Goal: Task Accomplishment & Management: Manage account settings

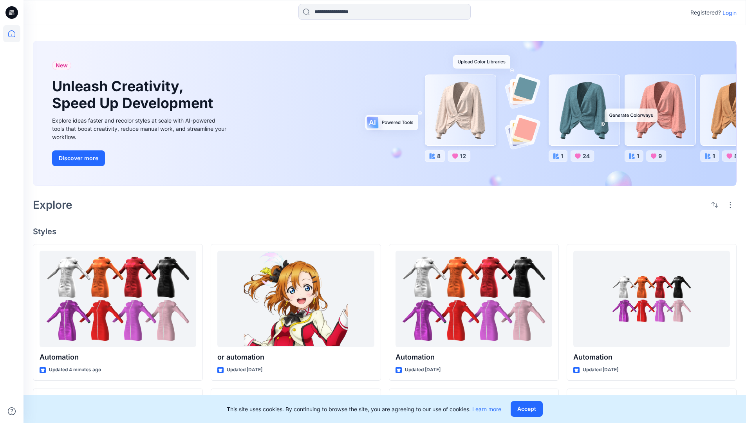
click at [728, 13] on p "Login" at bounding box center [730, 13] width 14 height 8
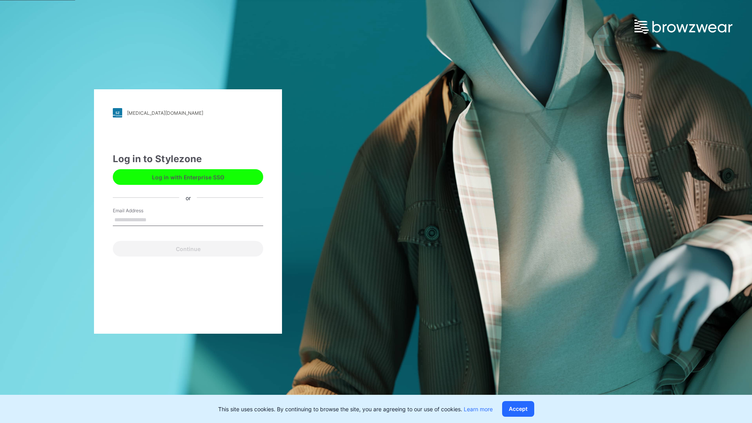
click at [155, 219] on input "Email Address" at bounding box center [188, 220] width 150 height 12
type input "**********"
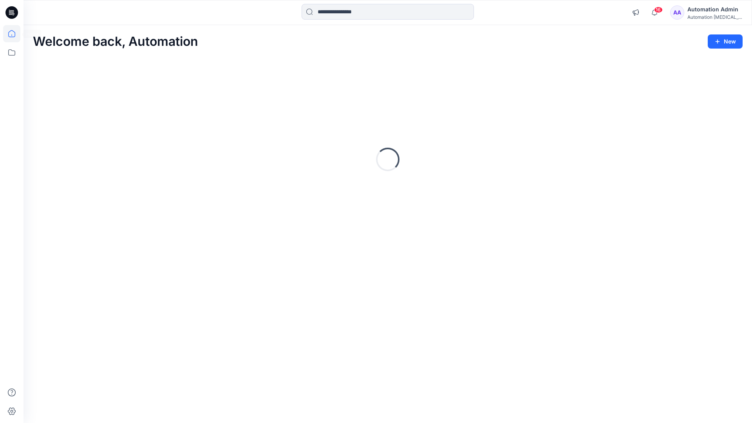
click at [15, 34] on icon at bounding box center [11, 33] width 7 height 7
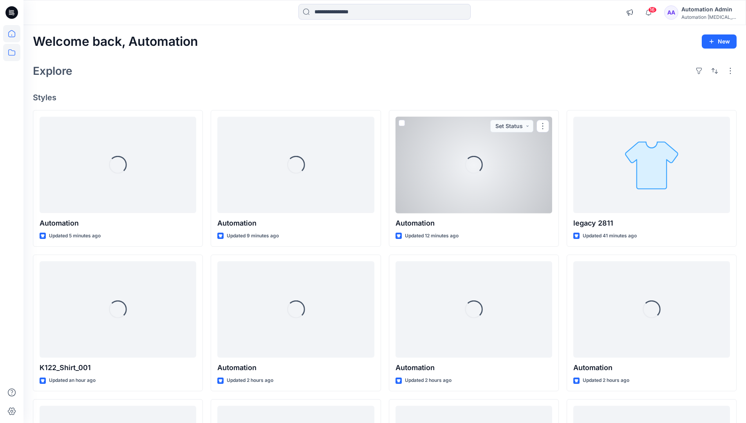
click at [13, 52] on icon at bounding box center [11, 52] width 17 height 17
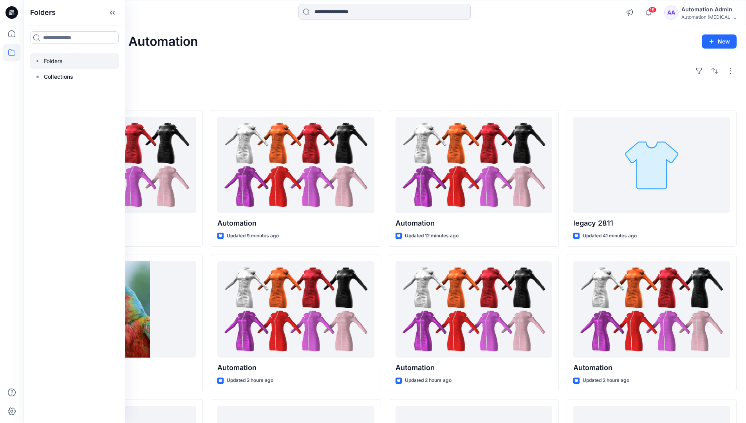
click at [59, 63] on div at bounding box center [74, 61] width 89 height 16
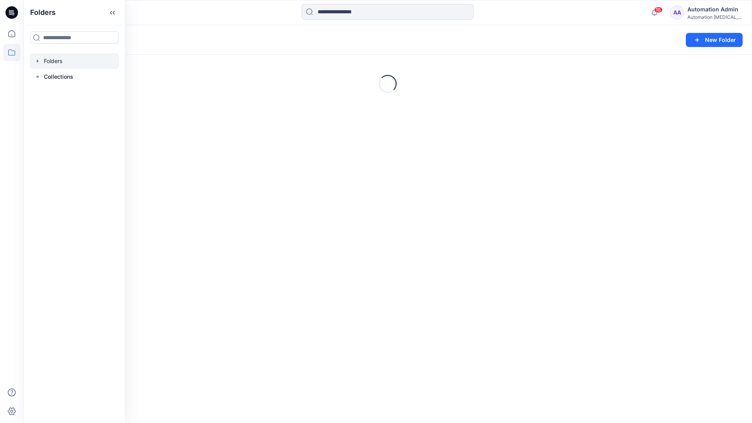
click at [280, 305] on div "Folders New Folder Loading..." at bounding box center [387, 224] width 728 height 398
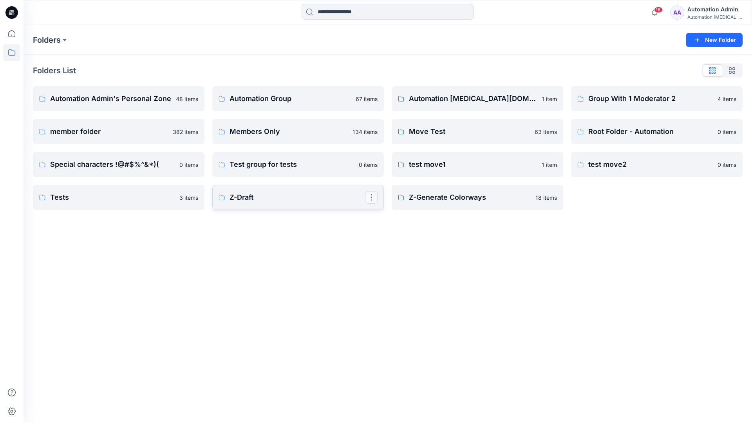
click at [370, 199] on button "button" at bounding box center [371, 197] width 13 height 13
click at [389, 217] on p "Edit" at bounding box center [386, 215] width 10 height 8
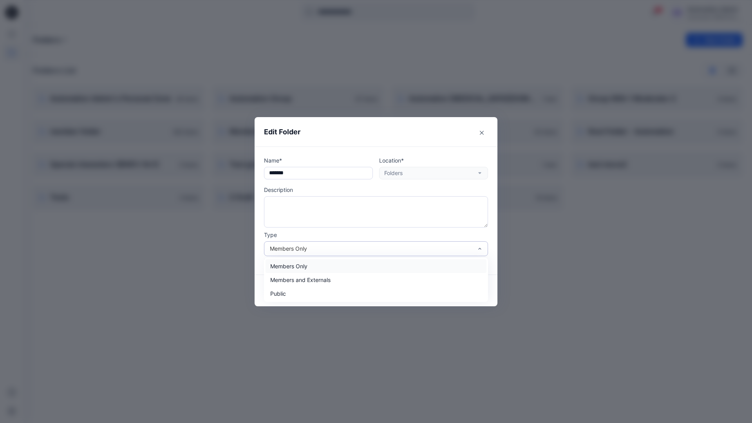
click at [392, 250] on div "Members Only" at bounding box center [371, 248] width 203 height 8
click at [346, 297] on div "Public" at bounding box center [376, 294] width 221 height 14
click at [461, 292] on button "Save" at bounding box center [469, 290] width 37 height 13
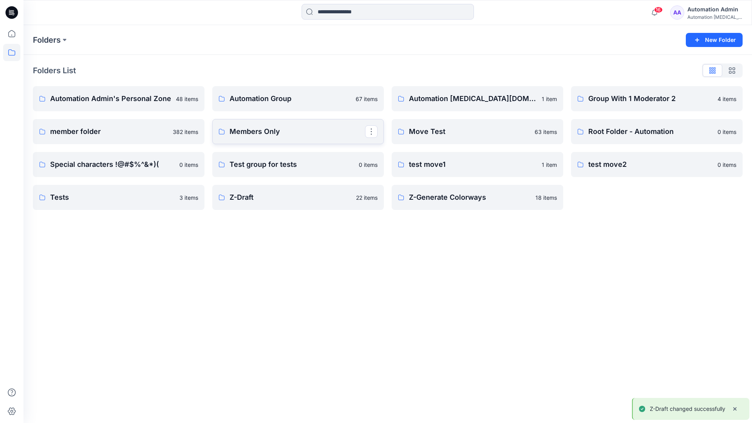
click at [335, 136] on p "Members Only" at bounding box center [298, 131] width 136 height 11
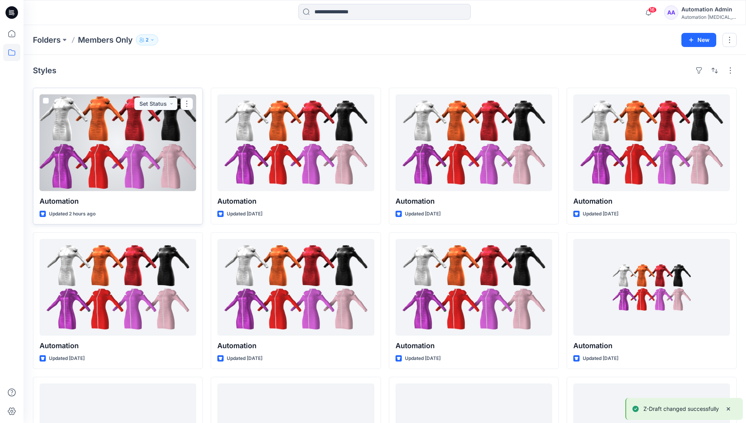
click at [45, 101] on span at bounding box center [46, 101] width 6 height 6
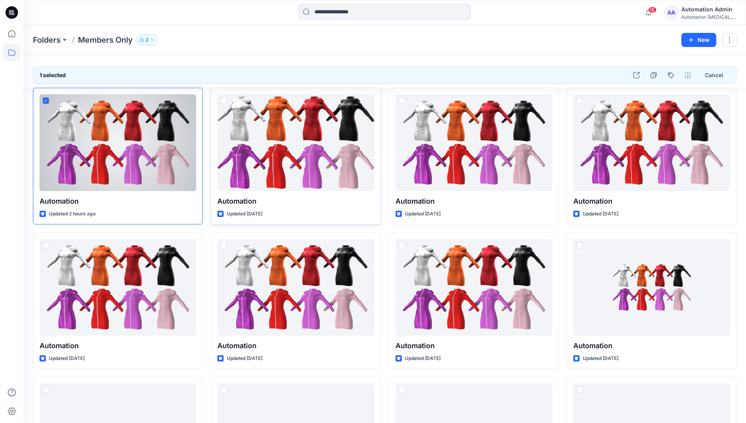
click at [222, 101] on span at bounding box center [224, 101] width 6 height 6
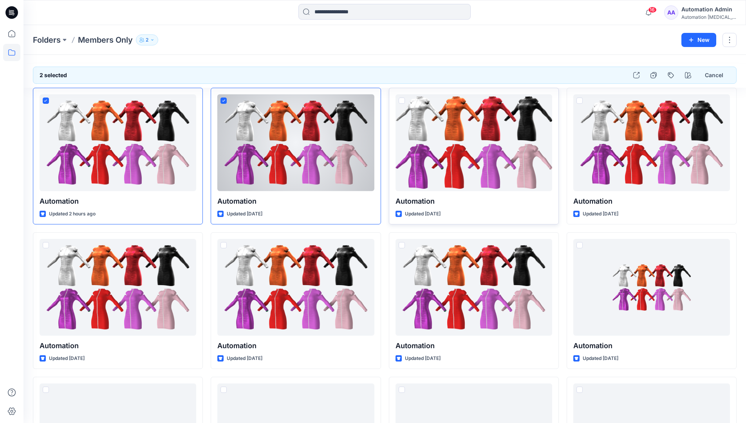
click at [401, 101] on span at bounding box center [402, 101] width 6 height 6
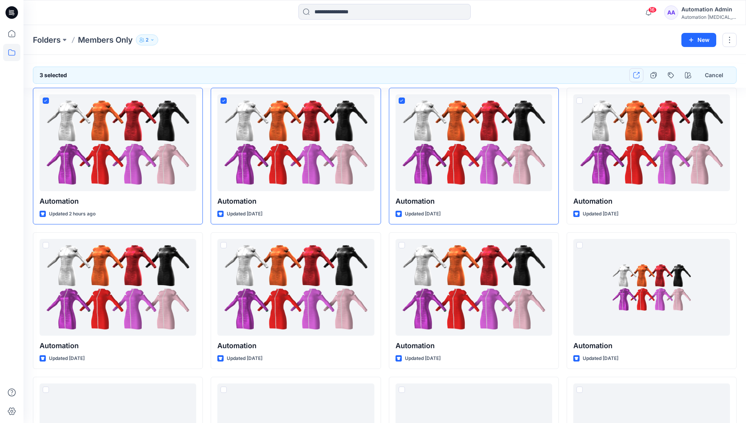
click at [638, 78] on icon "button" at bounding box center [636, 75] width 6 height 6
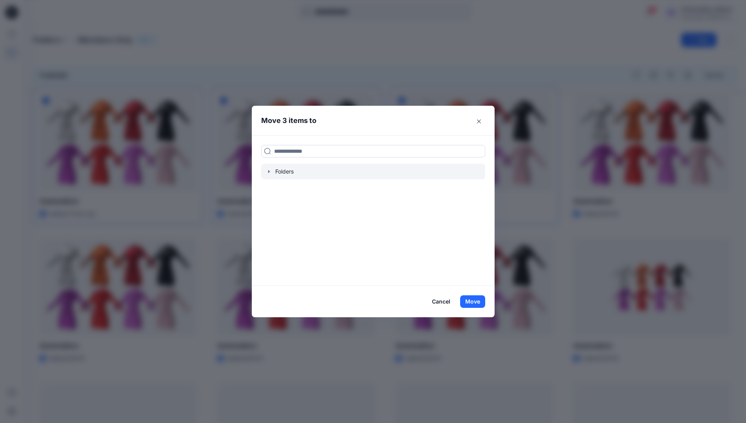
click at [269, 171] on icon "button" at bounding box center [269, 171] width 2 height 3
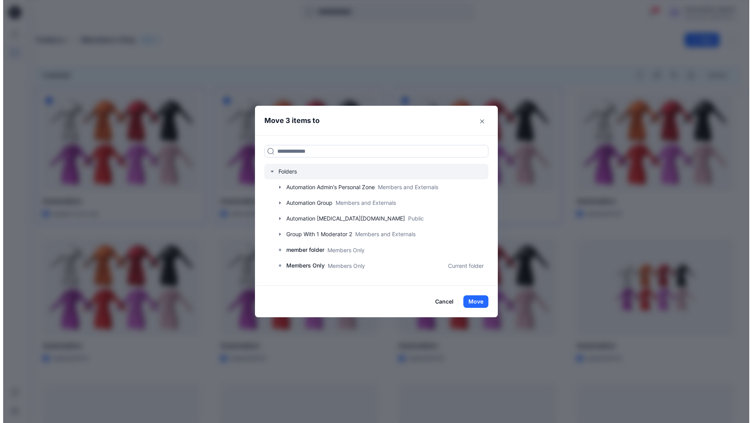
scroll to position [138, 0]
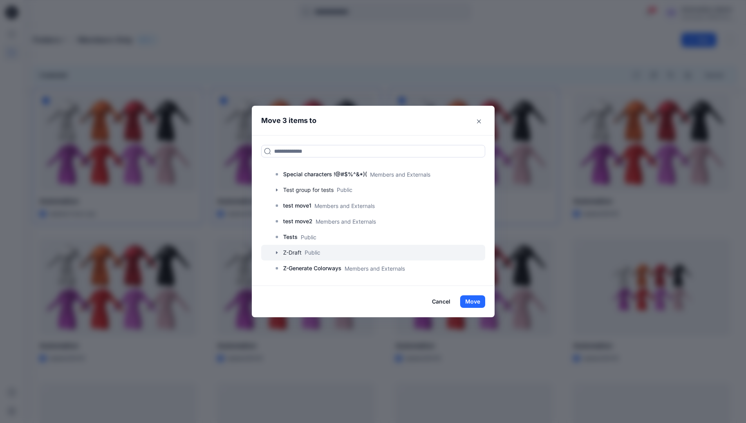
click at [313, 254] on div at bounding box center [373, 253] width 224 height 16
click at [476, 303] on button "Move" at bounding box center [472, 301] width 25 height 13
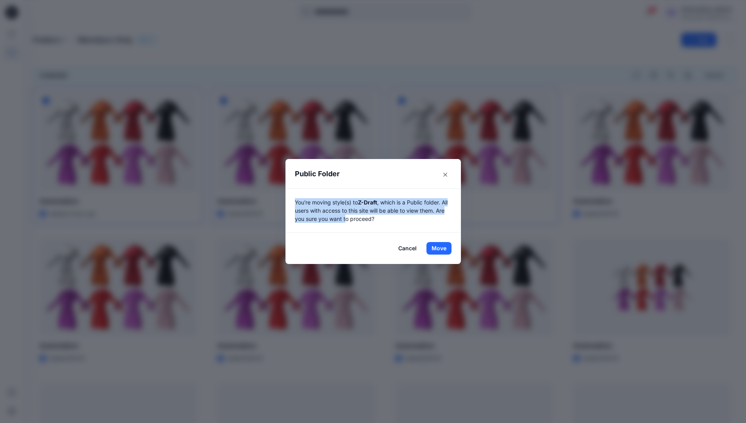
drag, startPoint x: 476, startPoint y: 303, endPoint x: 350, endPoint y: 221, distance: 150.9
click at [350, 221] on p "You're moving style(s) to Z-Draft , which is a Public folder. All users with ac…" at bounding box center [373, 210] width 157 height 25
click at [442, 248] on button "Move" at bounding box center [439, 248] width 25 height 13
click at [47, 41] on p "Folders" at bounding box center [47, 39] width 28 height 11
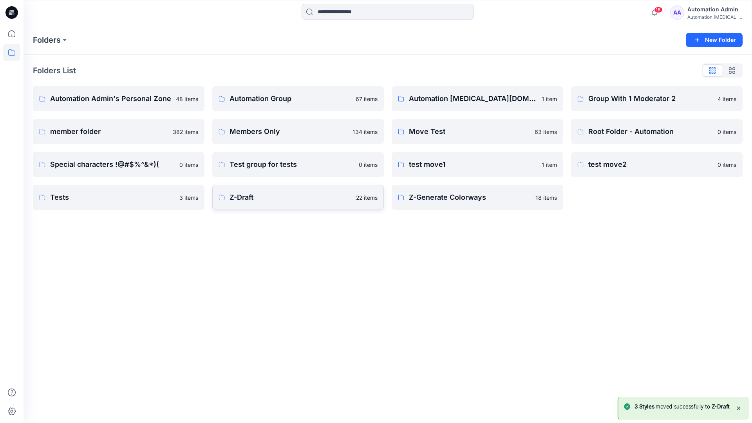
click at [252, 194] on p "Z-Draft" at bounding box center [291, 197] width 122 height 11
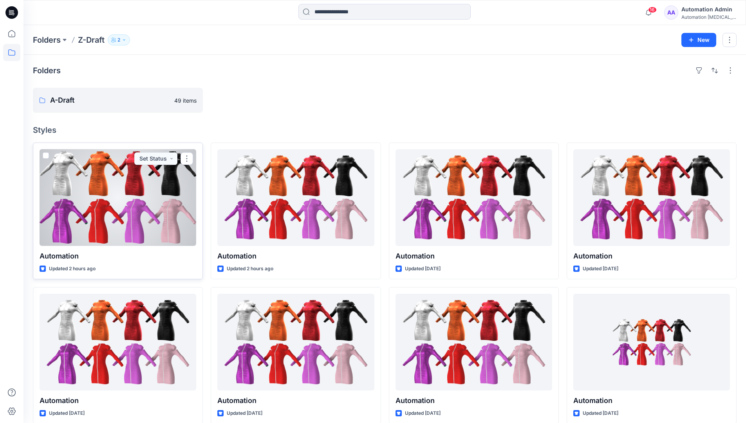
click at [45, 157] on span at bounding box center [46, 155] width 6 height 6
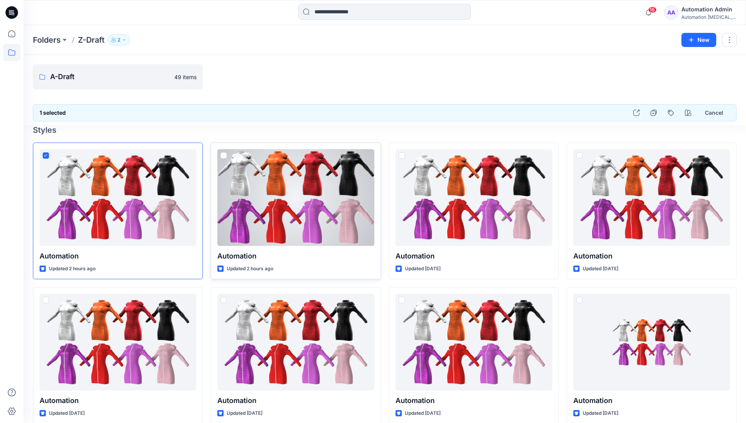
click at [224, 156] on span at bounding box center [224, 155] width 6 height 6
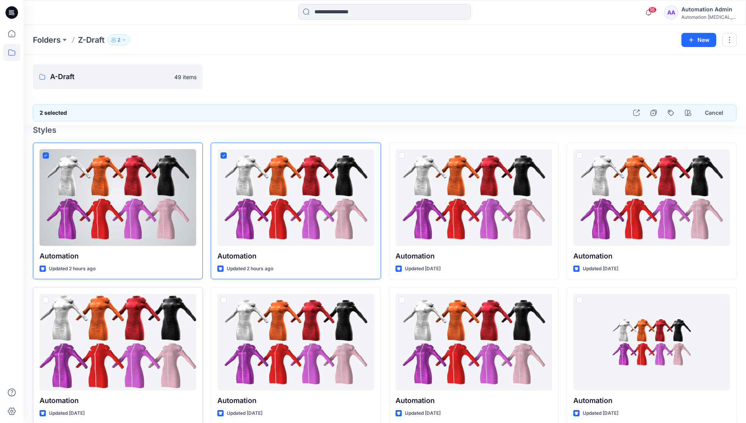
click at [47, 300] on span at bounding box center [46, 300] width 6 height 6
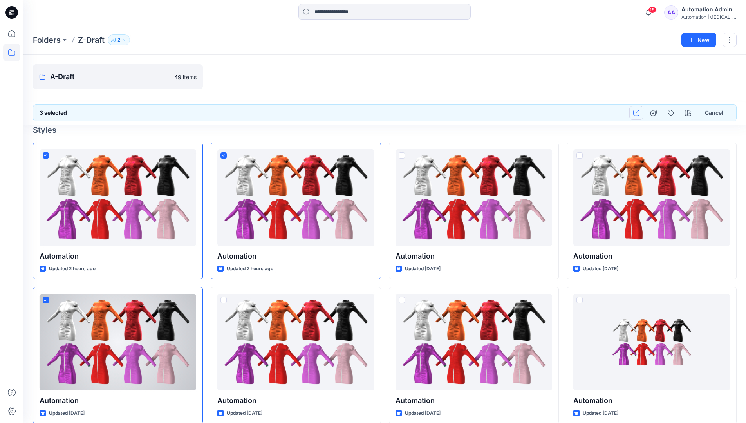
click at [635, 113] on icon "button" at bounding box center [636, 113] width 6 height 6
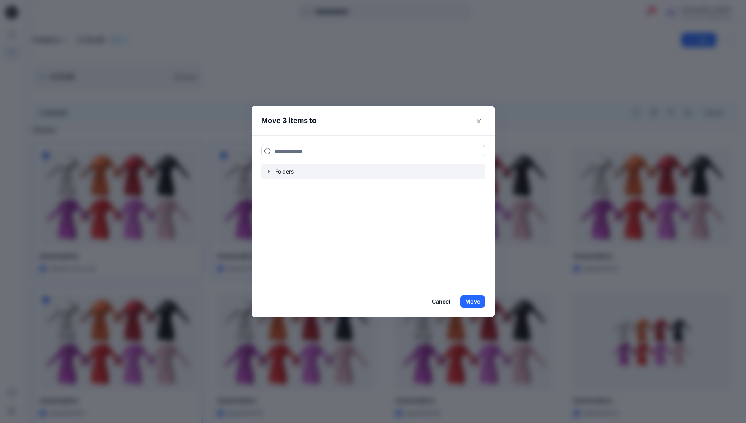
click at [269, 171] on icon "button" at bounding box center [269, 171] width 2 height 3
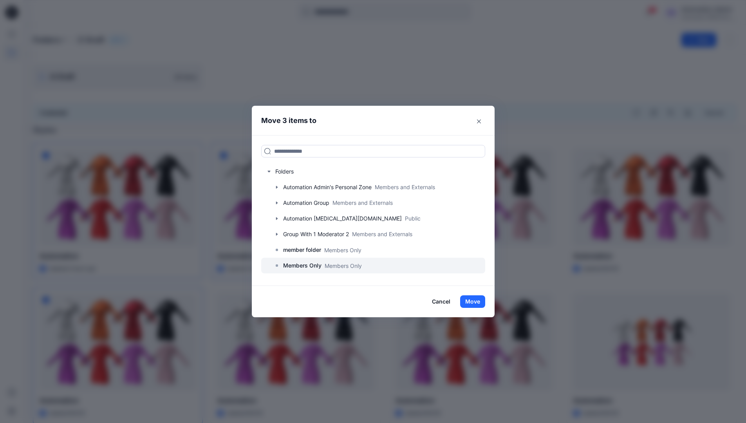
click at [309, 266] on p "Members Only" at bounding box center [302, 265] width 38 height 9
click at [471, 300] on button "Move" at bounding box center [472, 301] width 25 height 13
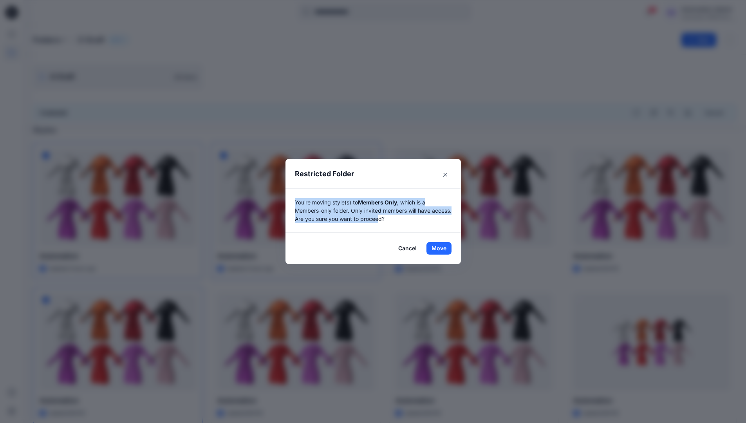
drag, startPoint x: 471, startPoint y: 300, endPoint x: 404, endPoint y: 224, distance: 100.7
click at [404, 224] on div "You're moving style(s) to Members Only , which is a Members-only folder. Only i…" at bounding box center [373, 210] width 175 height 44
click at [442, 248] on button "Move" at bounding box center [439, 248] width 25 height 13
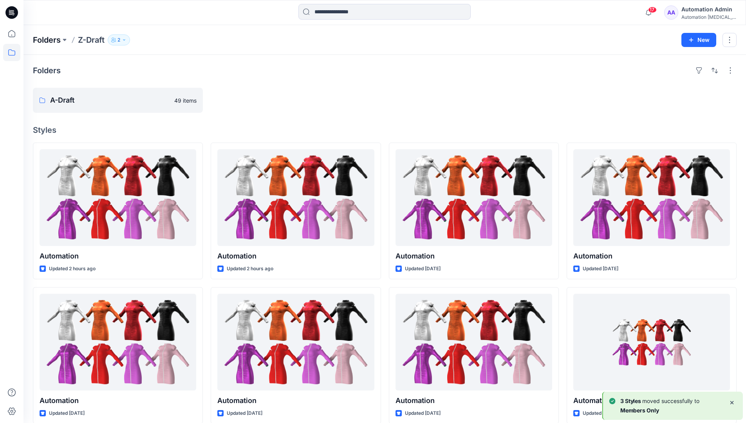
click at [43, 40] on p "Folders" at bounding box center [47, 39] width 28 height 11
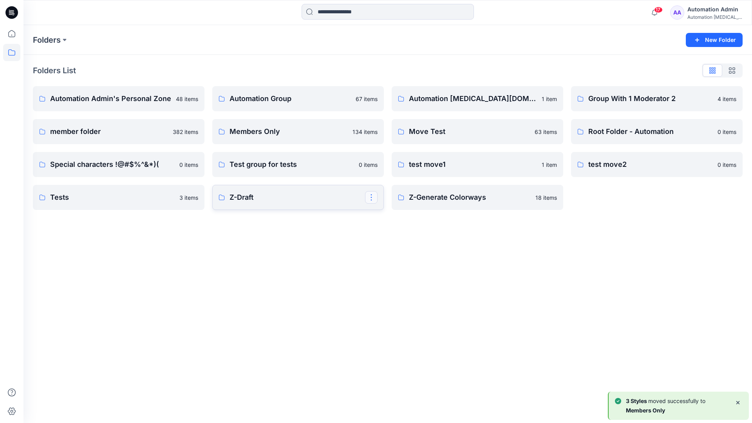
click at [372, 194] on button "button" at bounding box center [371, 197] width 13 height 13
click at [399, 218] on button "Edit" at bounding box center [409, 215] width 85 height 14
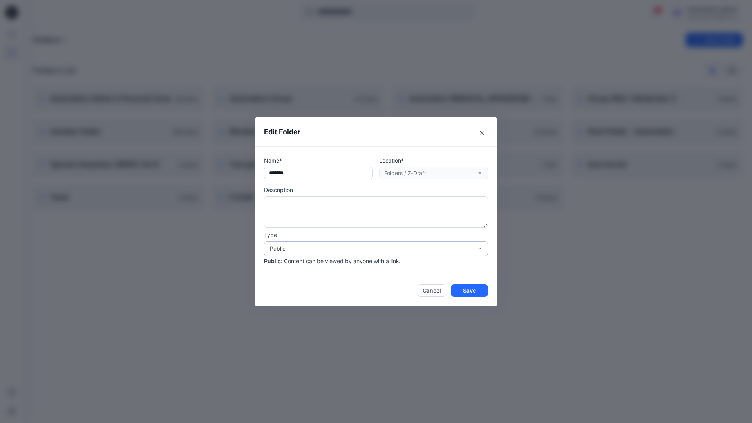
click at [293, 246] on div "Public" at bounding box center [371, 248] width 203 height 8
click at [292, 267] on div "Members Only" at bounding box center [376, 266] width 221 height 14
click at [465, 289] on button "Save" at bounding box center [469, 290] width 37 height 13
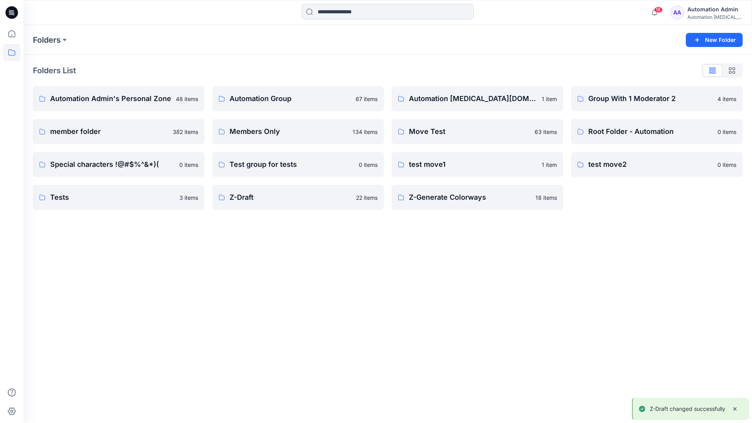
click at [701, 13] on div "Automation Admin" at bounding box center [714, 9] width 55 height 9
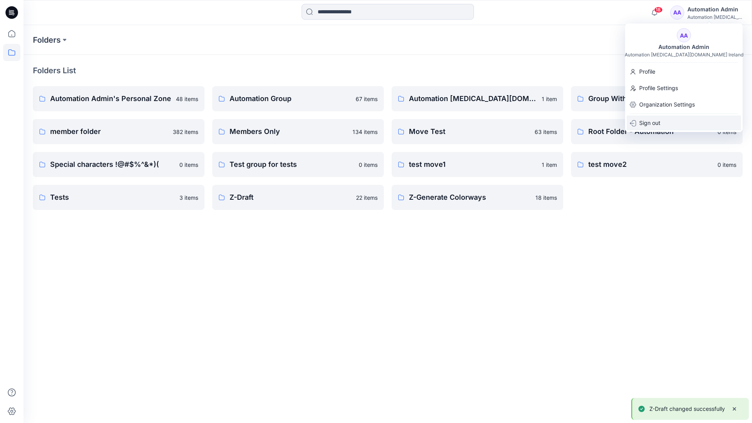
click at [661, 121] on div "Sign out" at bounding box center [684, 123] width 114 height 15
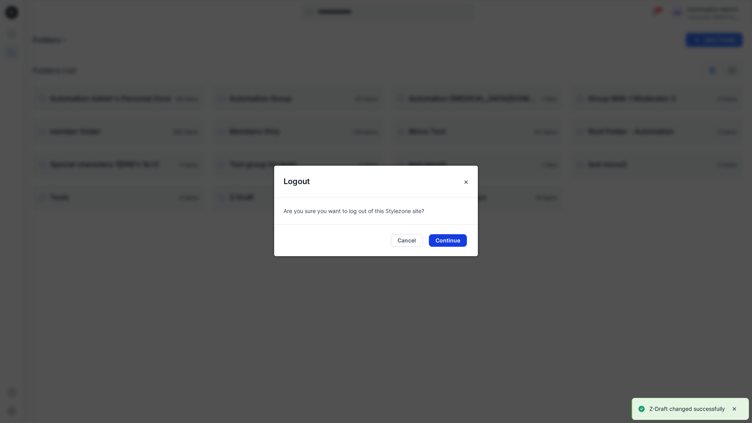
click at [462, 242] on button "Continue" at bounding box center [448, 240] width 38 height 13
